Goal: Task Accomplishment & Management: Complete application form

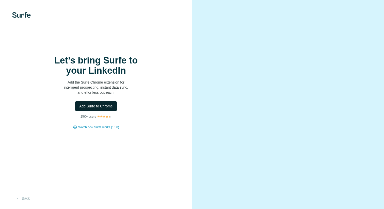
click at [100, 106] on span "Add Surfe to Chrome" at bounding box center [96, 106] width 34 height 5
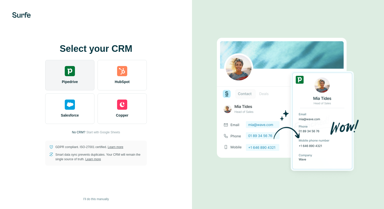
click at [76, 75] on div "Pipedrive" at bounding box center [69, 75] width 49 height 30
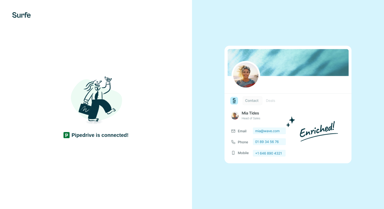
click at [102, 104] on img at bounding box center [96, 101] width 61 height 61
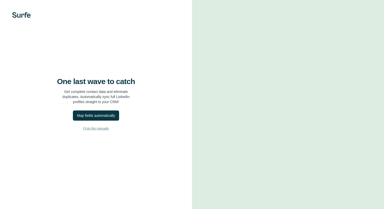
click at [97, 125] on button "I’ll do this manually" at bounding box center [96, 129] width 172 height 8
